Goal: Task Accomplishment & Management: Manage account settings

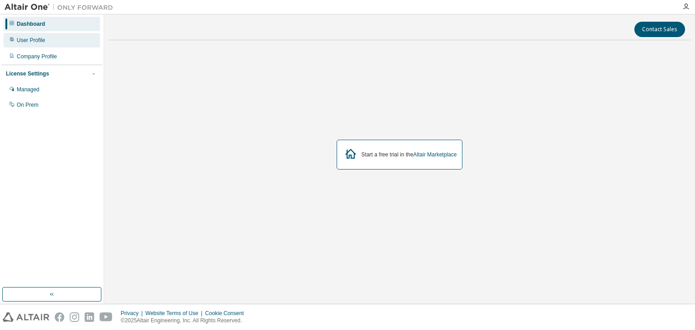
click at [40, 39] on div "User Profile" at bounding box center [31, 40] width 28 height 7
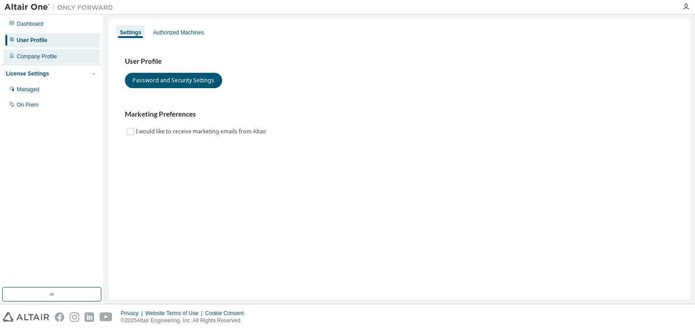
click at [52, 53] on div "Company Profile" at bounding box center [37, 56] width 40 height 7
